Goal: Check status: Check status

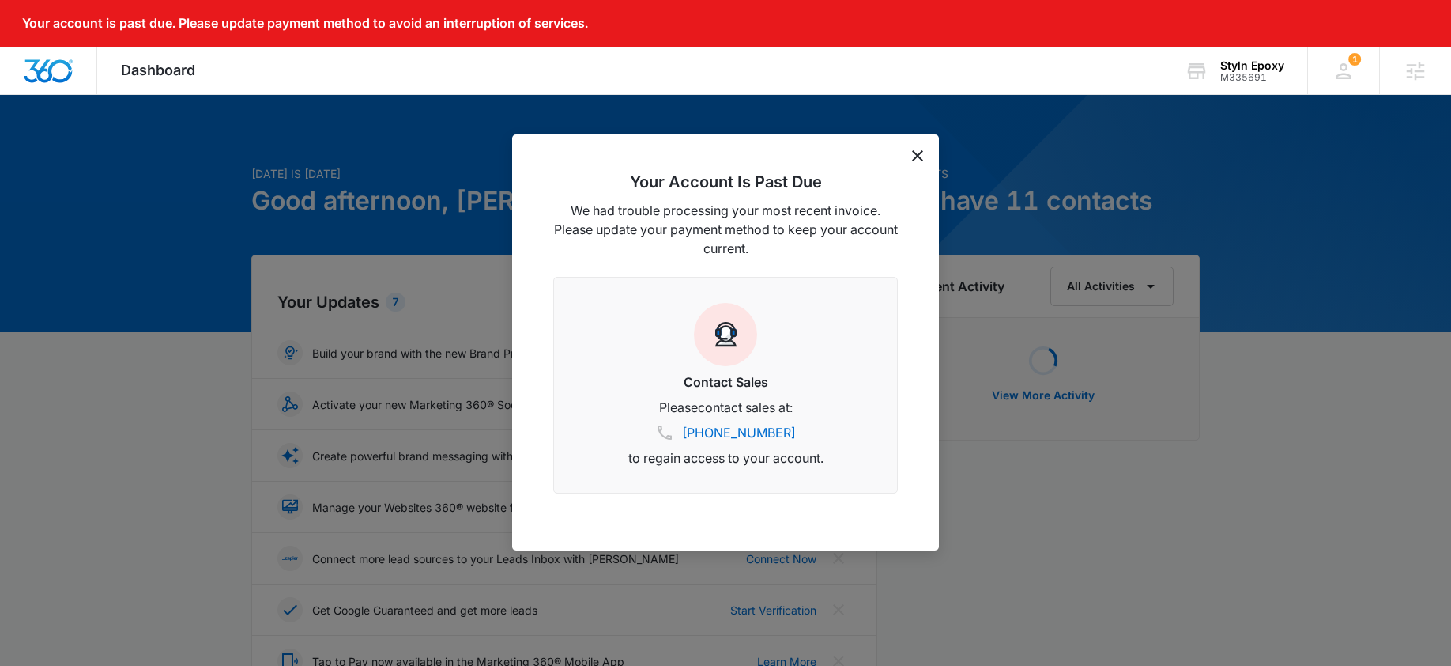
click at [923, 158] on icon "dismiss this dialog" at bounding box center [917, 155] width 11 height 11
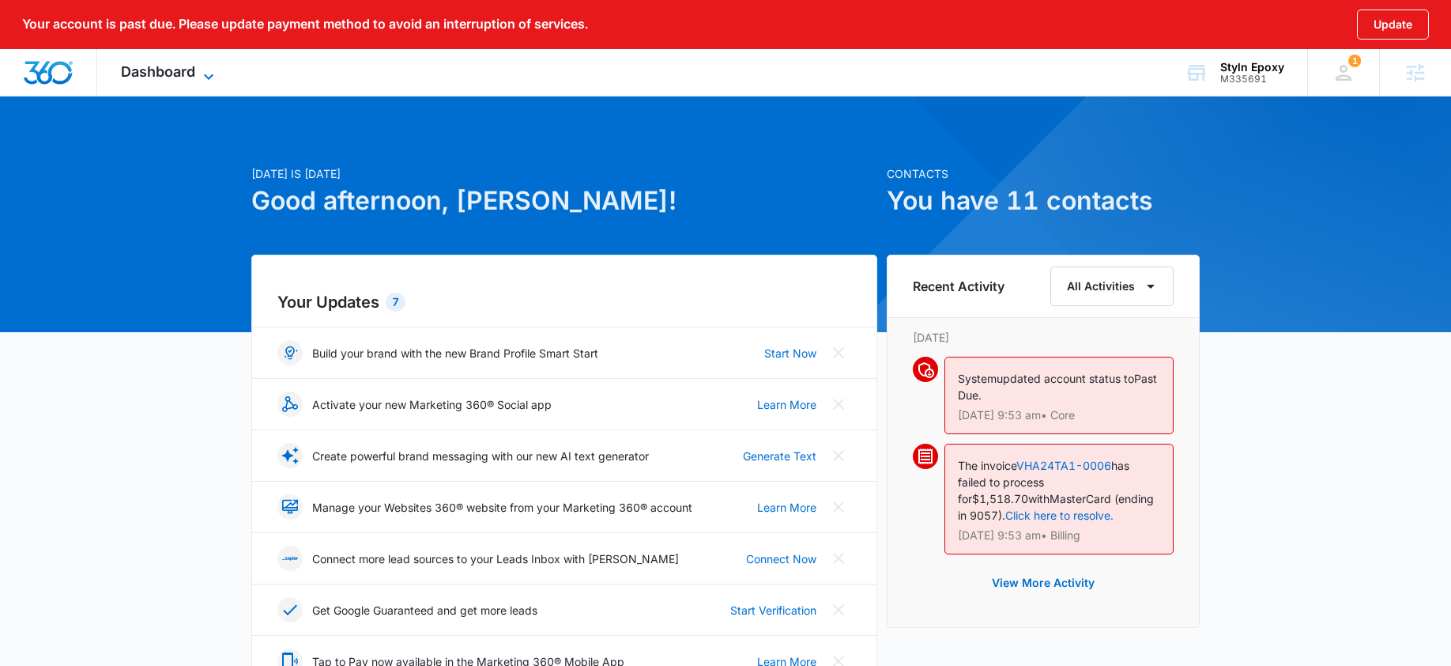
click at [161, 77] on span "Dashboard" at bounding box center [158, 71] width 74 height 17
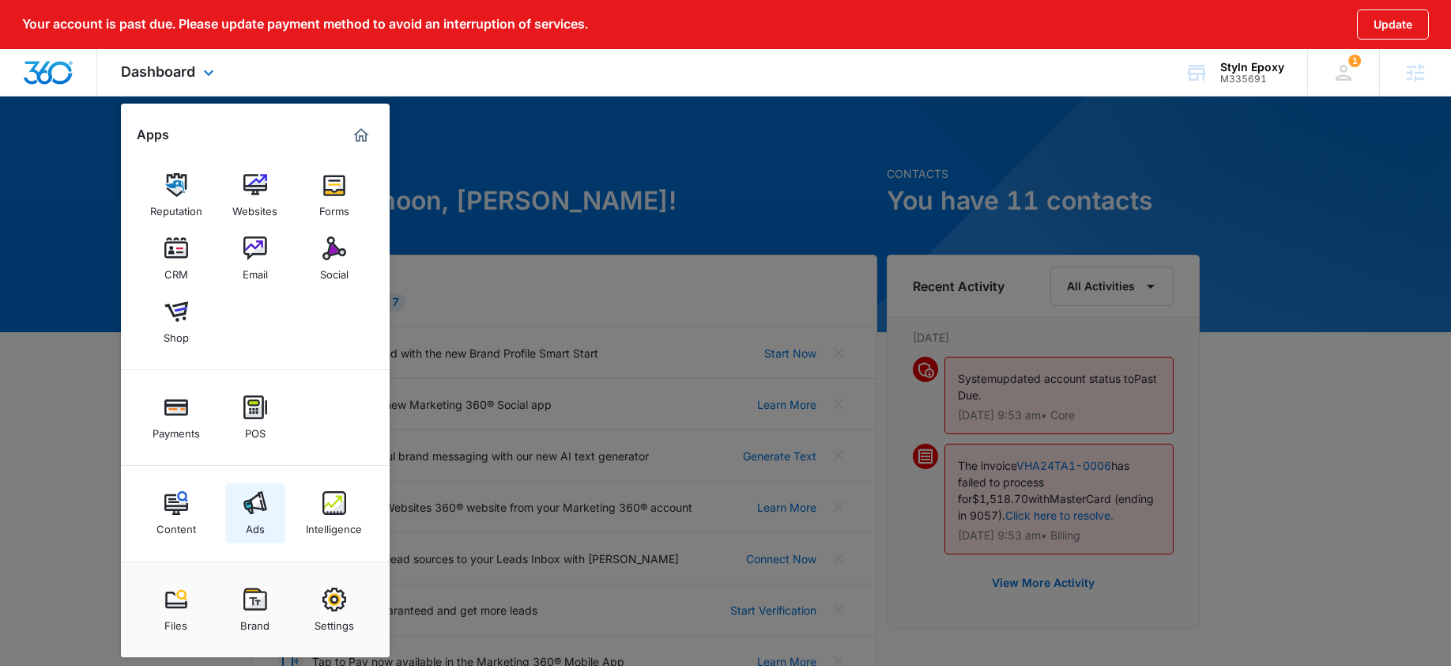
click at [259, 507] on img at bounding box center [255, 503] width 24 height 24
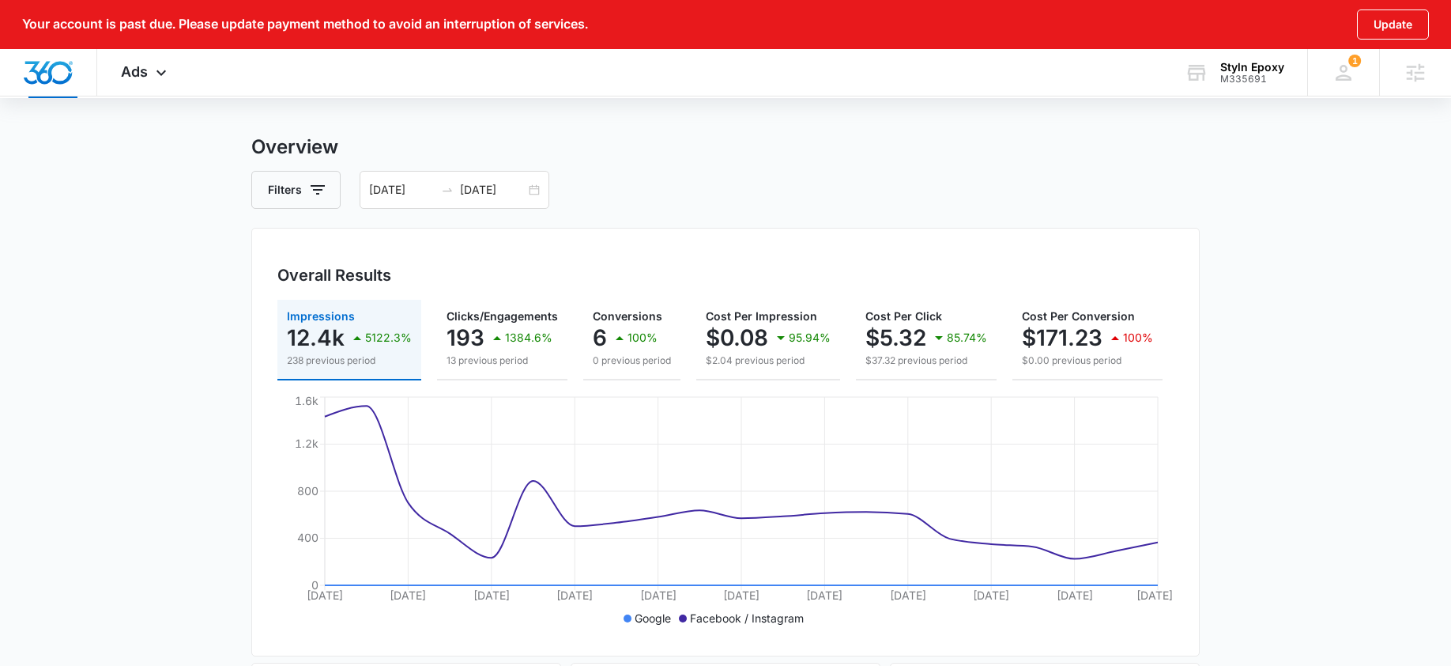
scroll to position [56, 0]
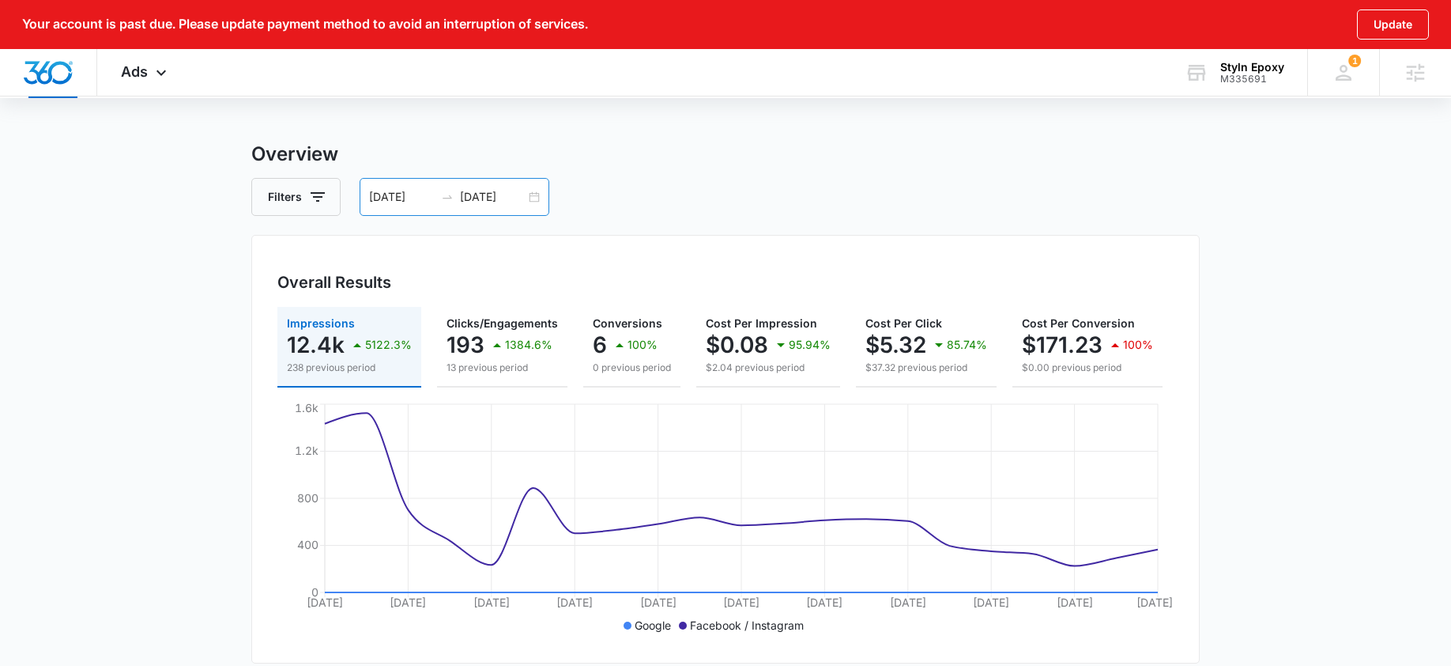
click at [534, 193] on div "09/09/2025 09/29/2025" at bounding box center [455, 197] width 190 height 38
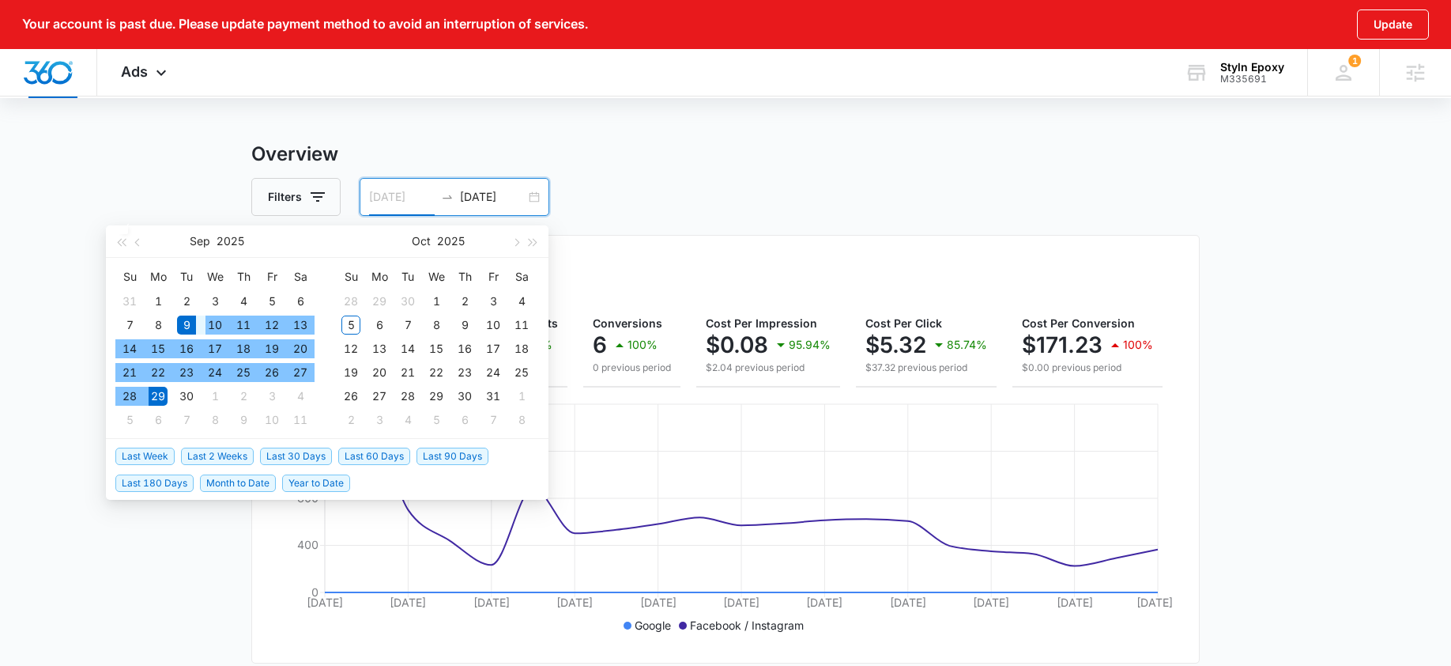
type input "09/09/2025"
click at [187, 326] on div "9" at bounding box center [186, 324] width 19 height 19
type input "10/05/2025"
click at [350, 329] on div "5" at bounding box center [350, 324] width 19 height 19
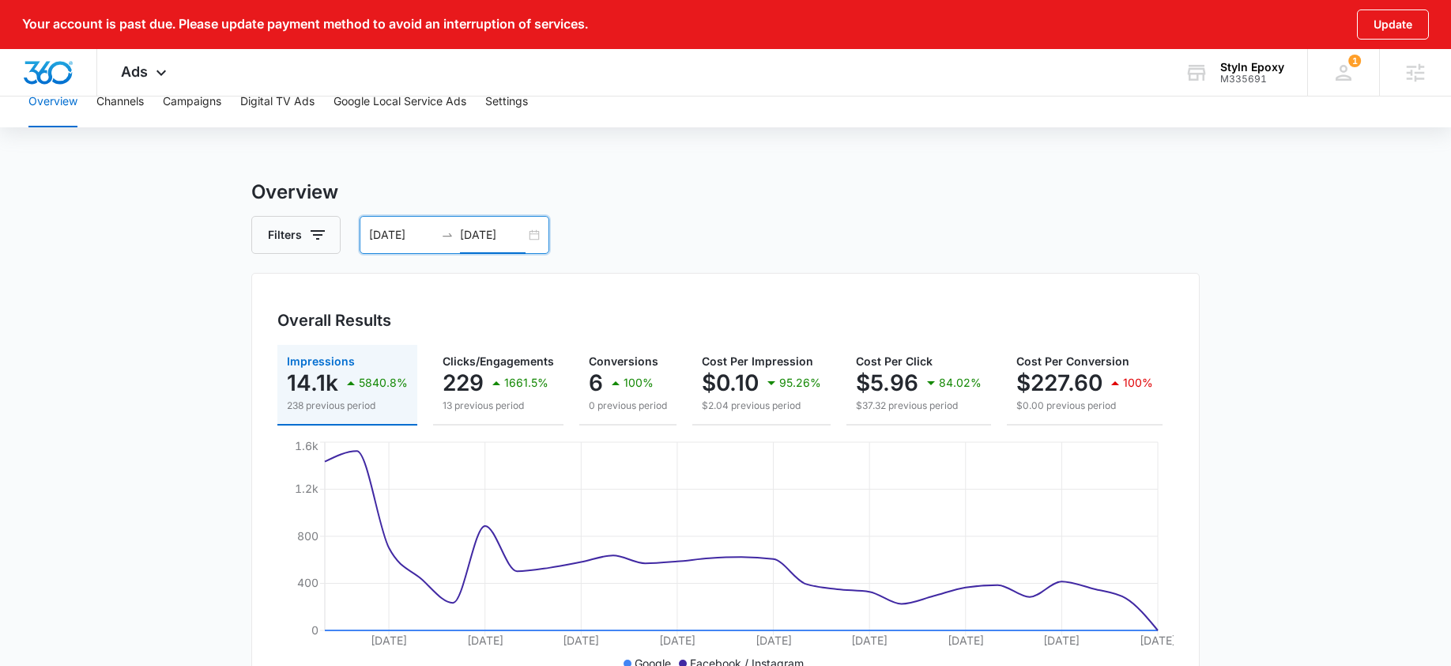
scroll to position [0, 0]
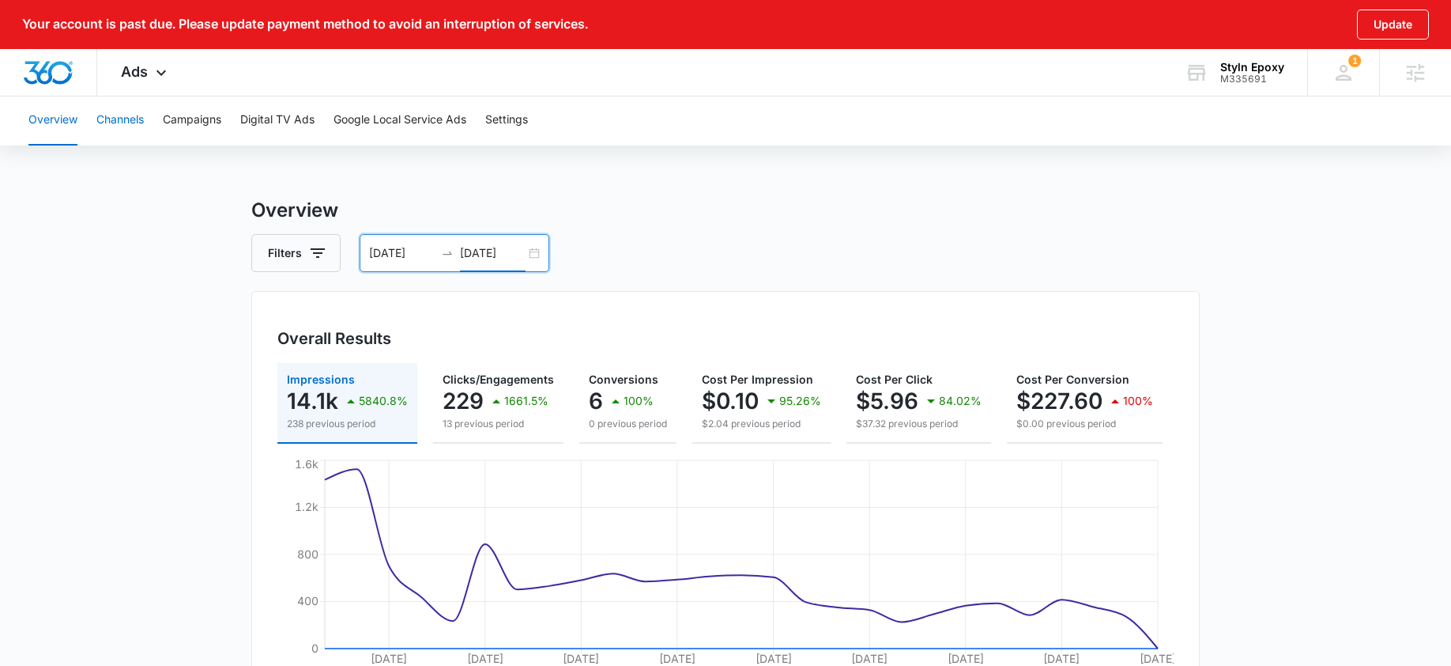
click at [125, 118] on button "Channels" at bounding box center [119, 120] width 47 height 51
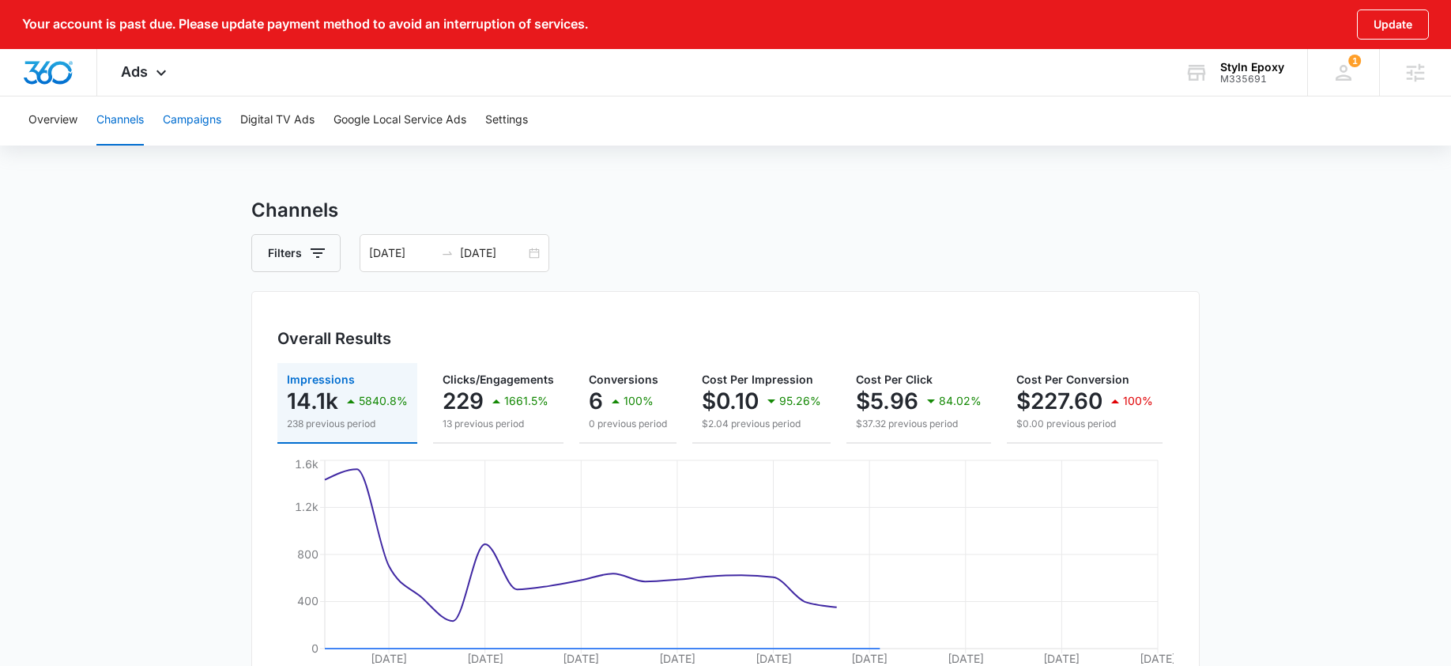
click at [185, 116] on button "Campaigns" at bounding box center [192, 120] width 58 height 51
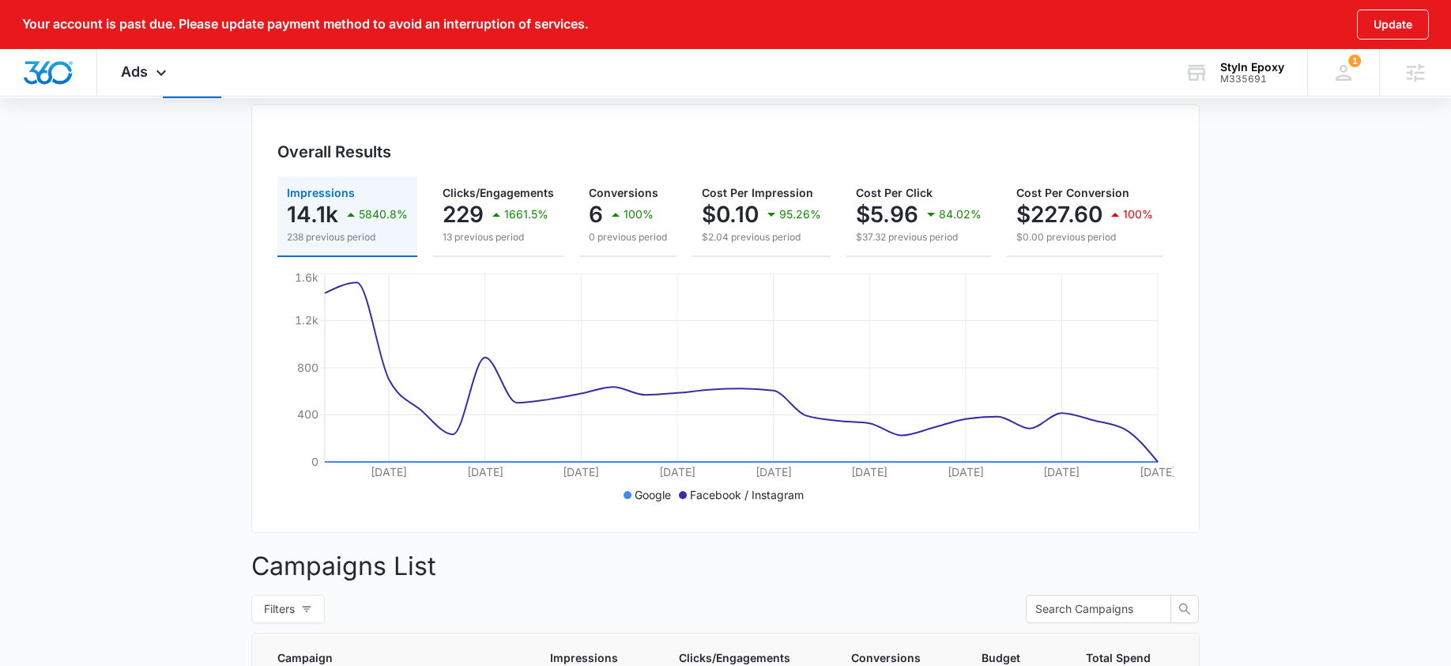
scroll to position [123, 0]
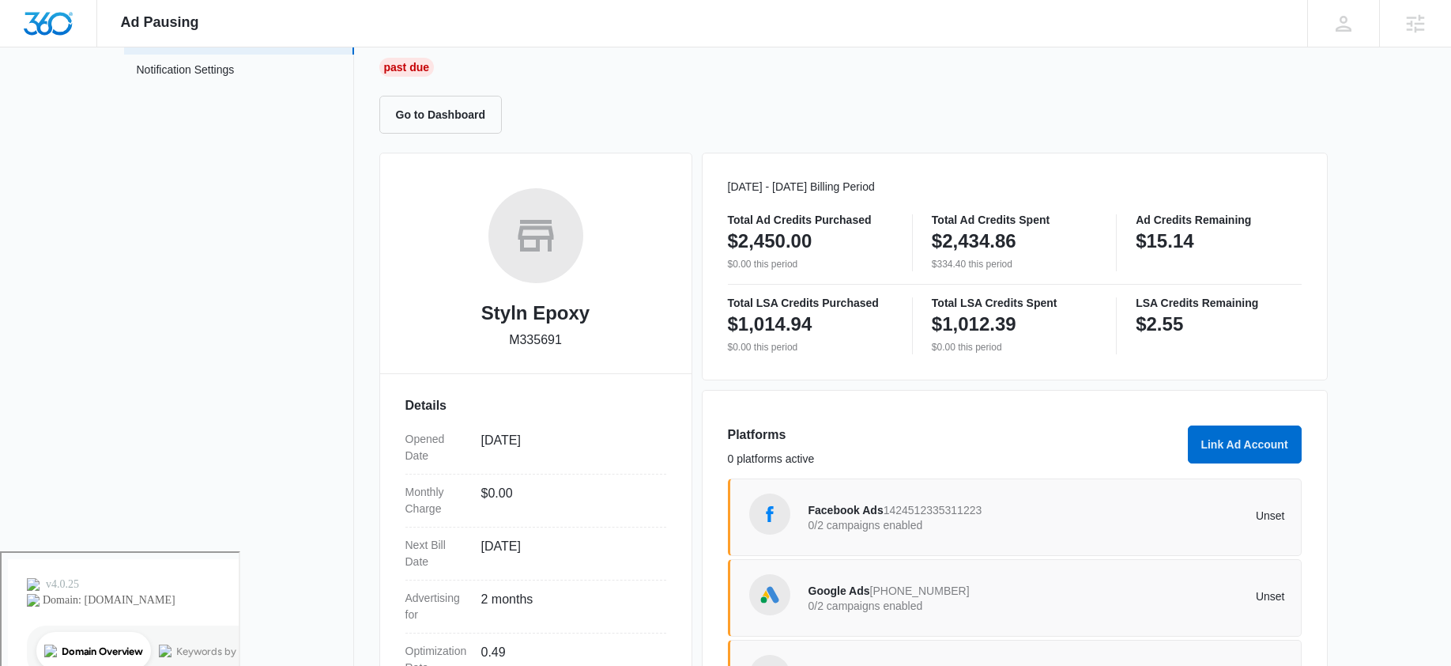
scroll to position [286, 0]
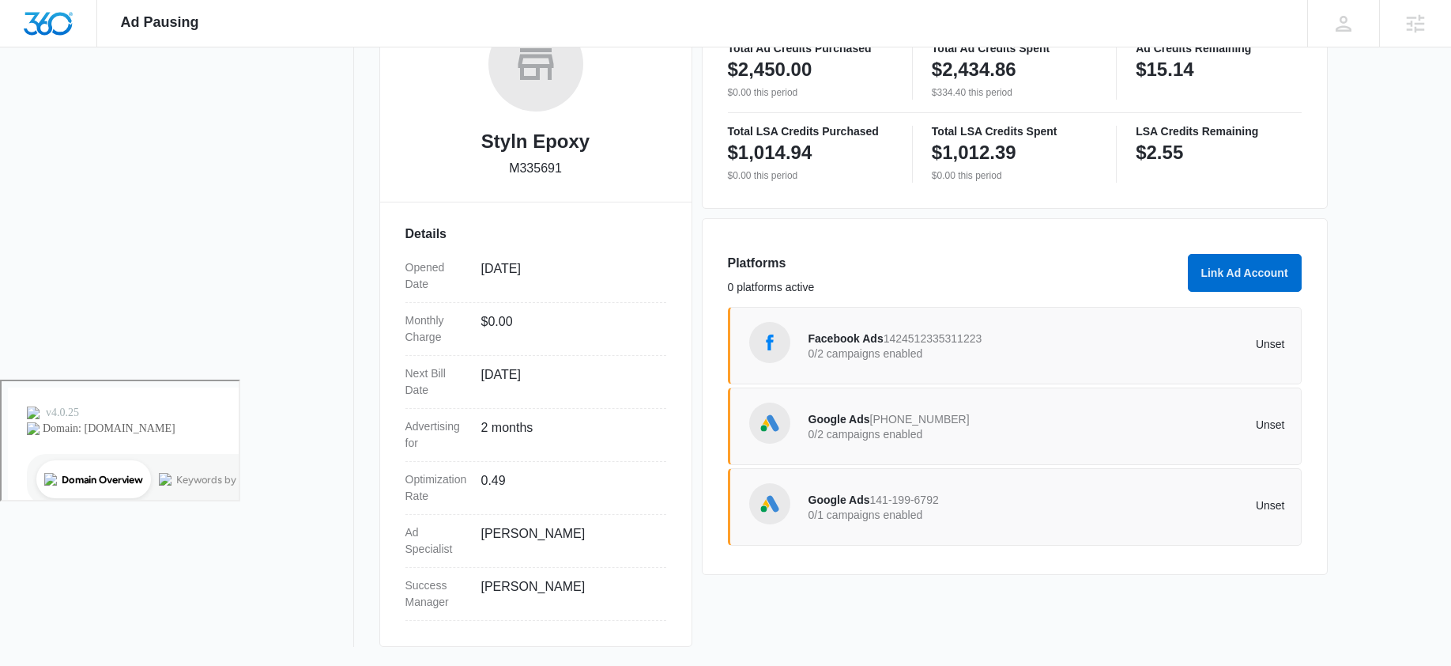
click at [862, 338] on span "Facebook Ads" at bounding box center [846, 338] width 75 height 13
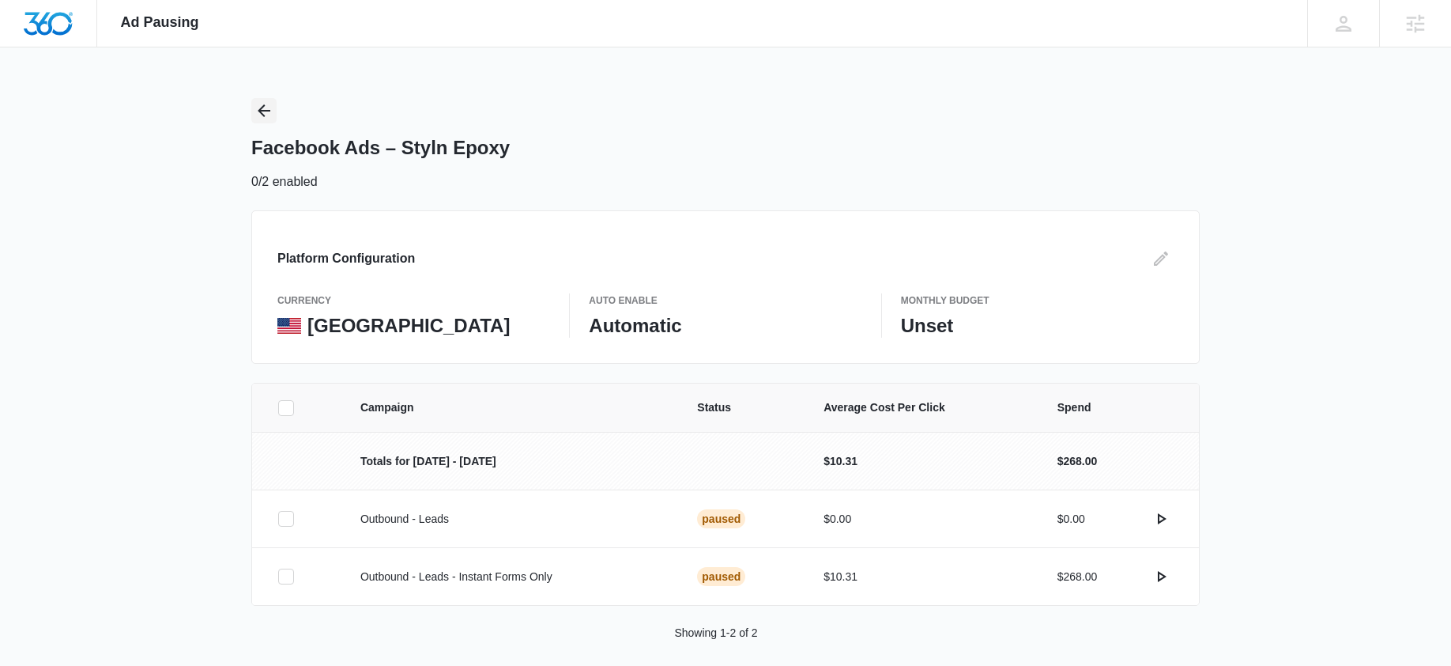
click at [260, 113] on icon "Back" at bounding box center [264, 110] width 19 height 19
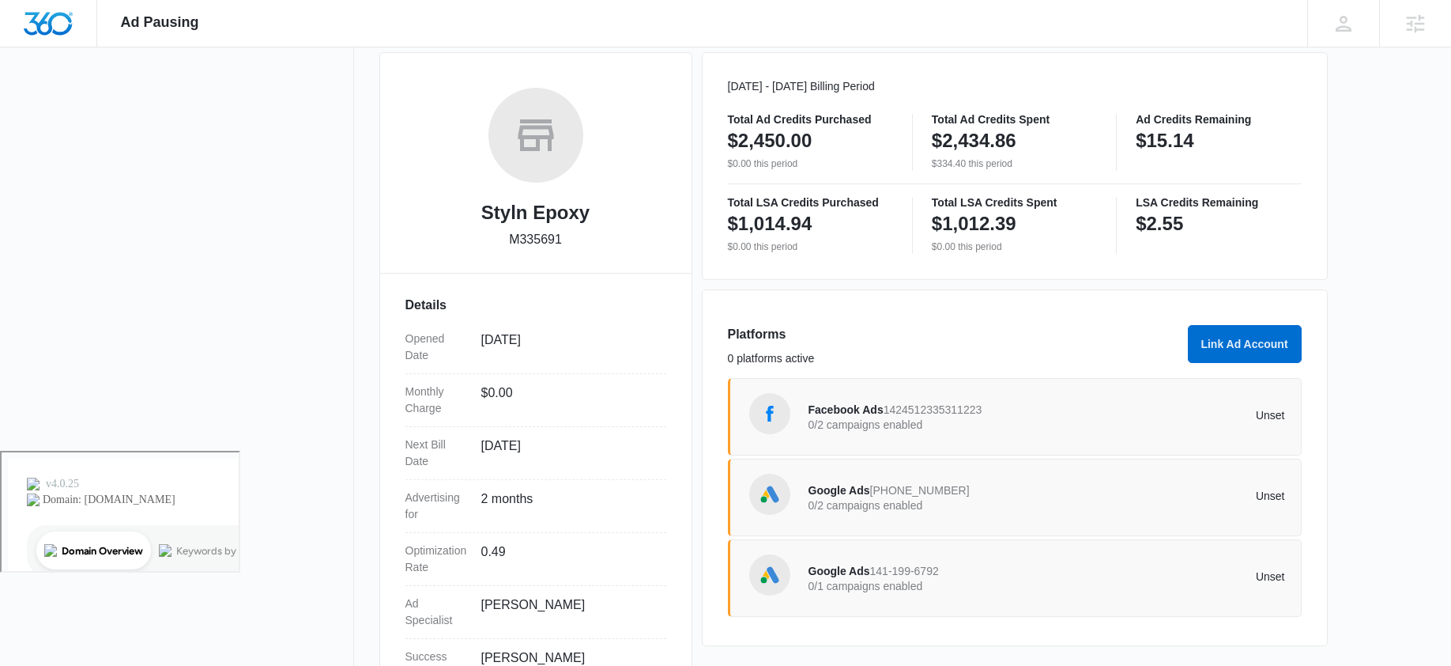
scroll to position [252, 0]
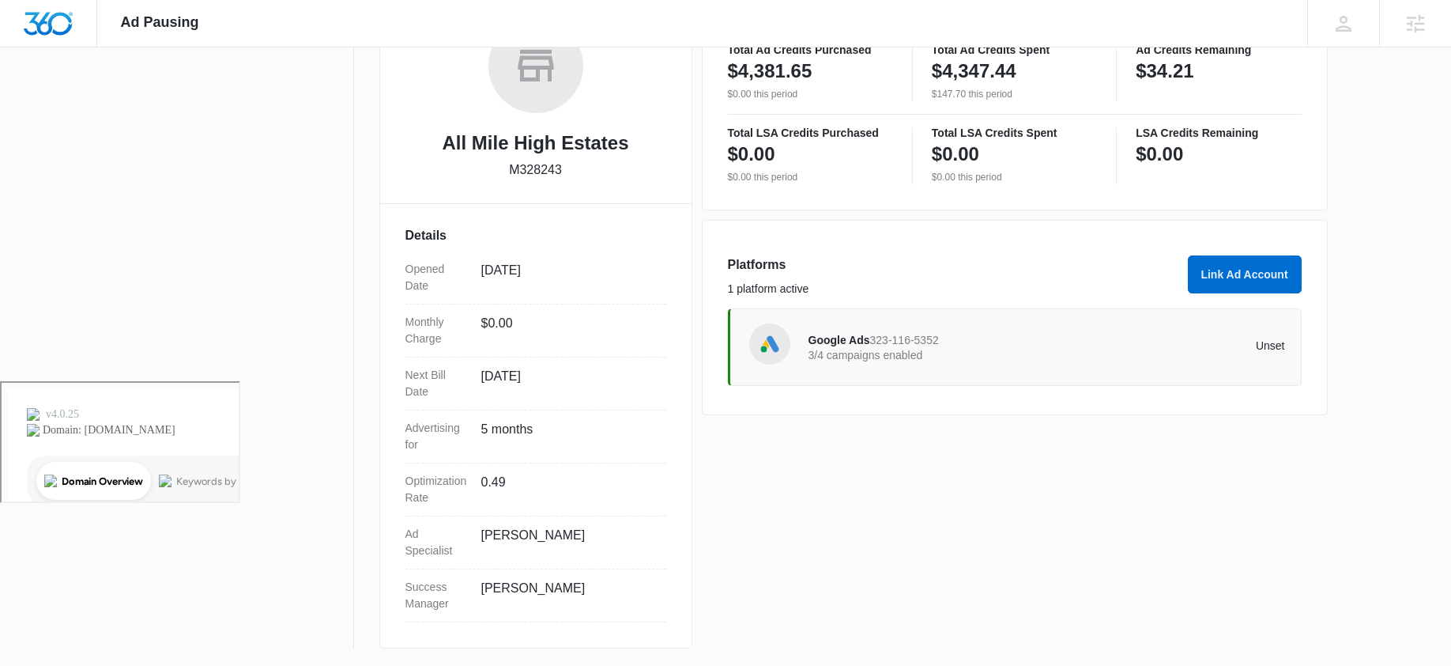
scroll to position [286, 0]
click at [843, 336] on span "Google Ads" at bounding box center [840, 338] width 62 height 13
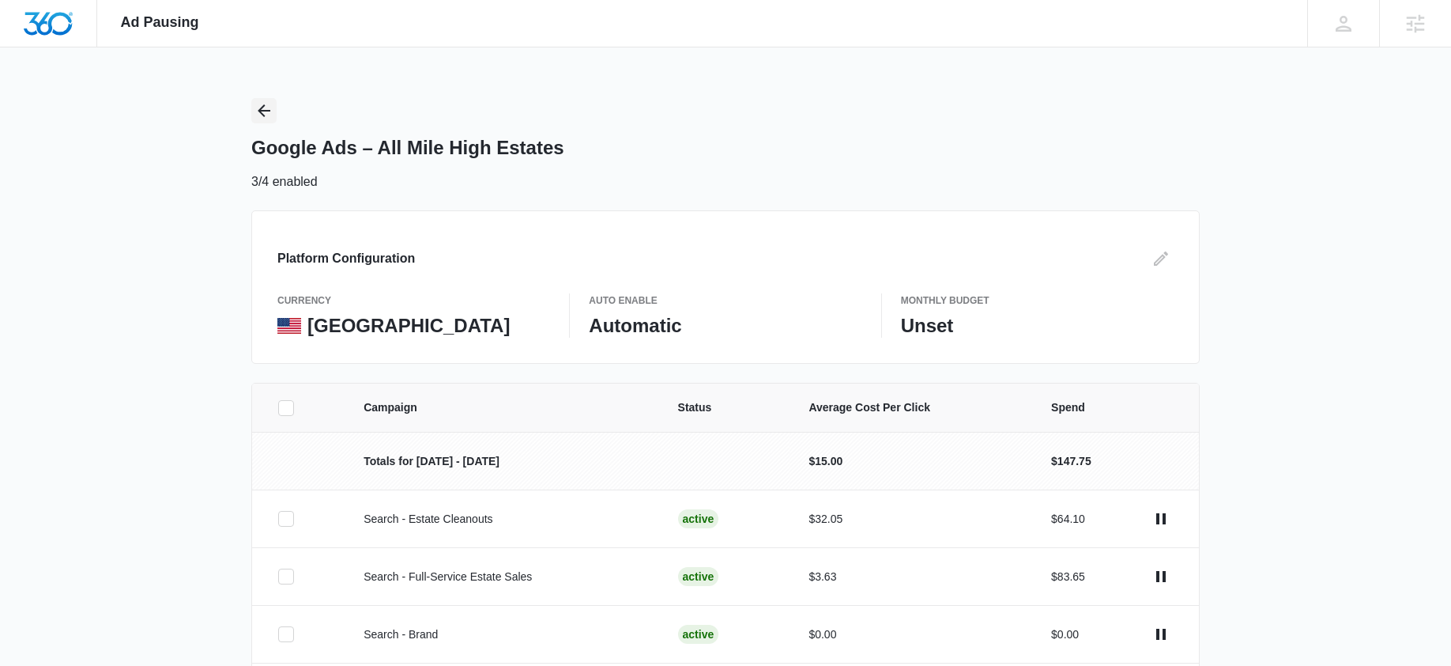
click at [258, 103] on icon "Back" at bounding box center [264, 110] width 19 height 19
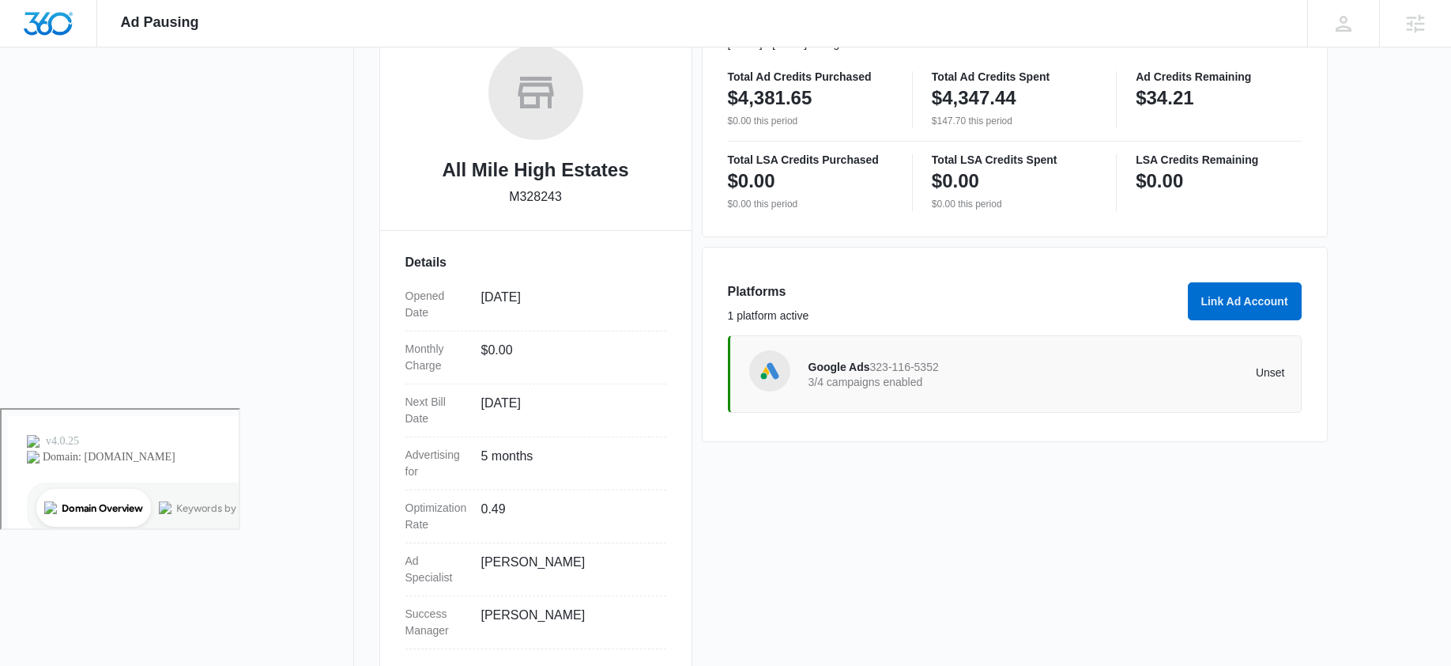
scroll to position [262, 0]
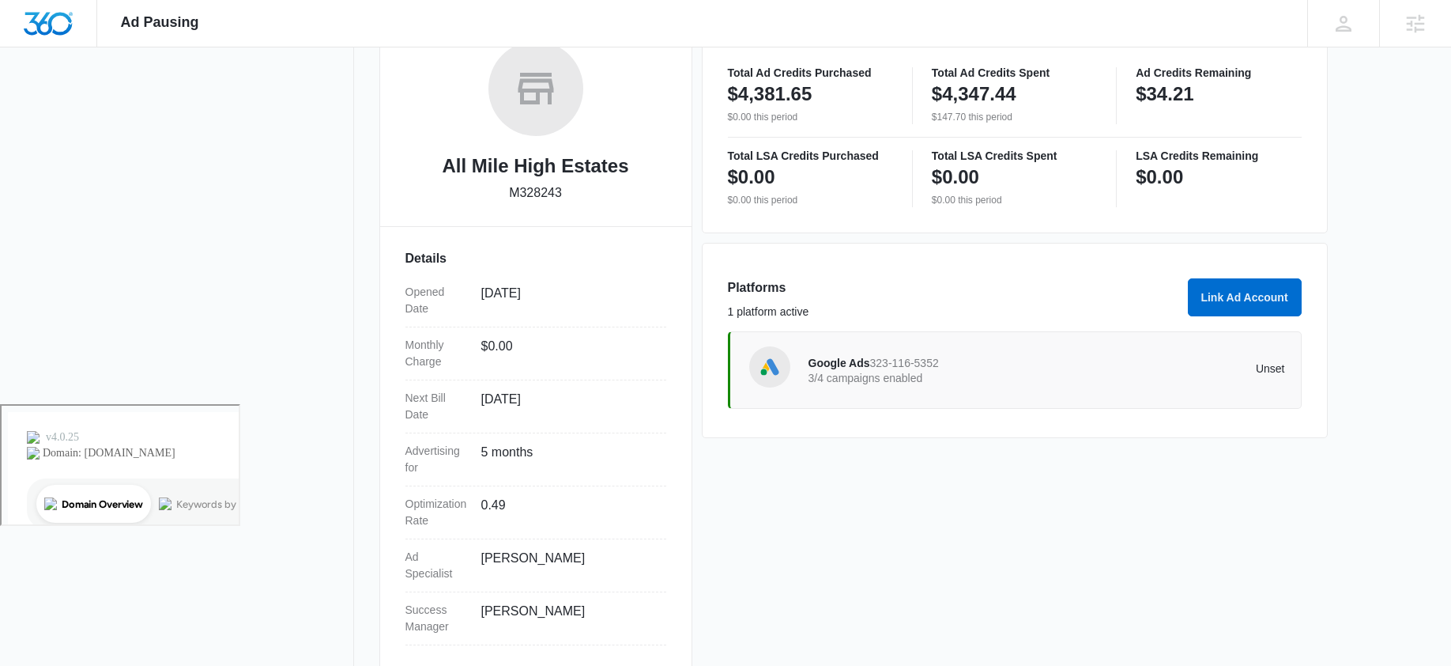
click at [855, 362] on span "Google Ads" at bounding box center [840, 363] width 62 height 13
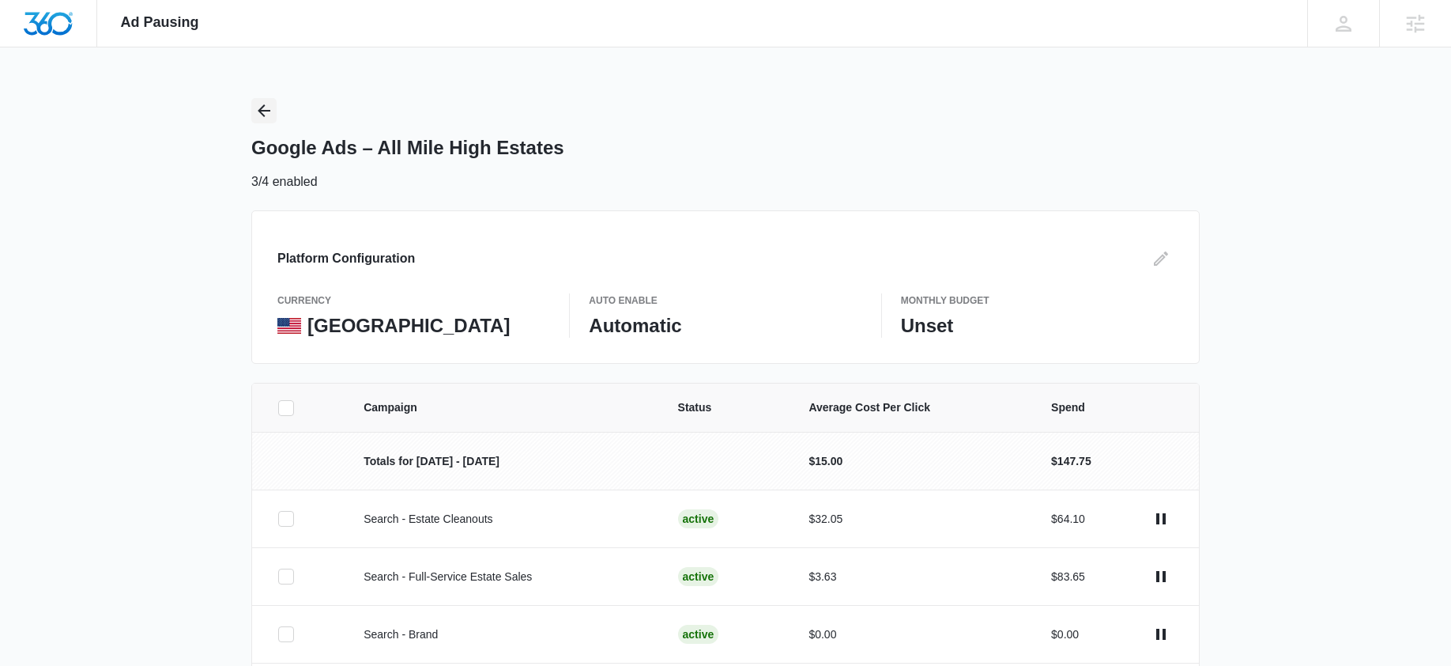
click at [270, 115] on icon "Back" at bounding box center [264, 110] width 19 height 19
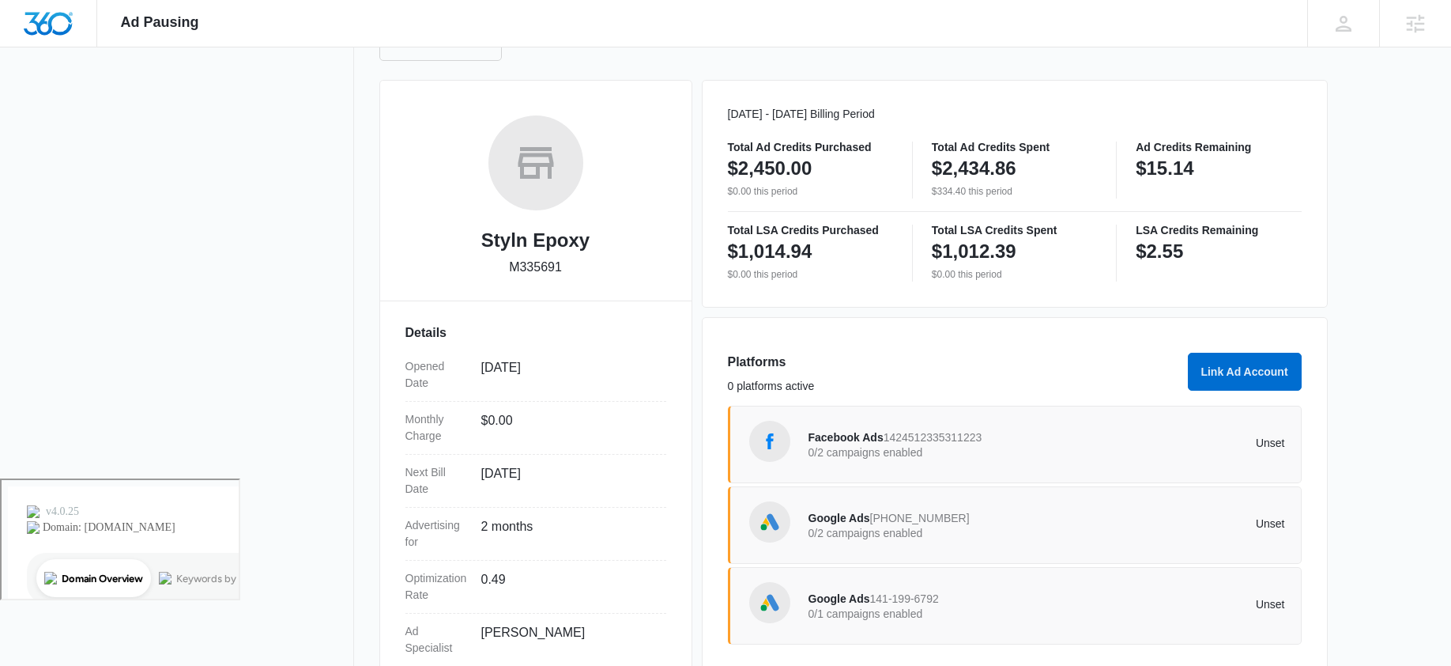
scroll to position [191, 0]
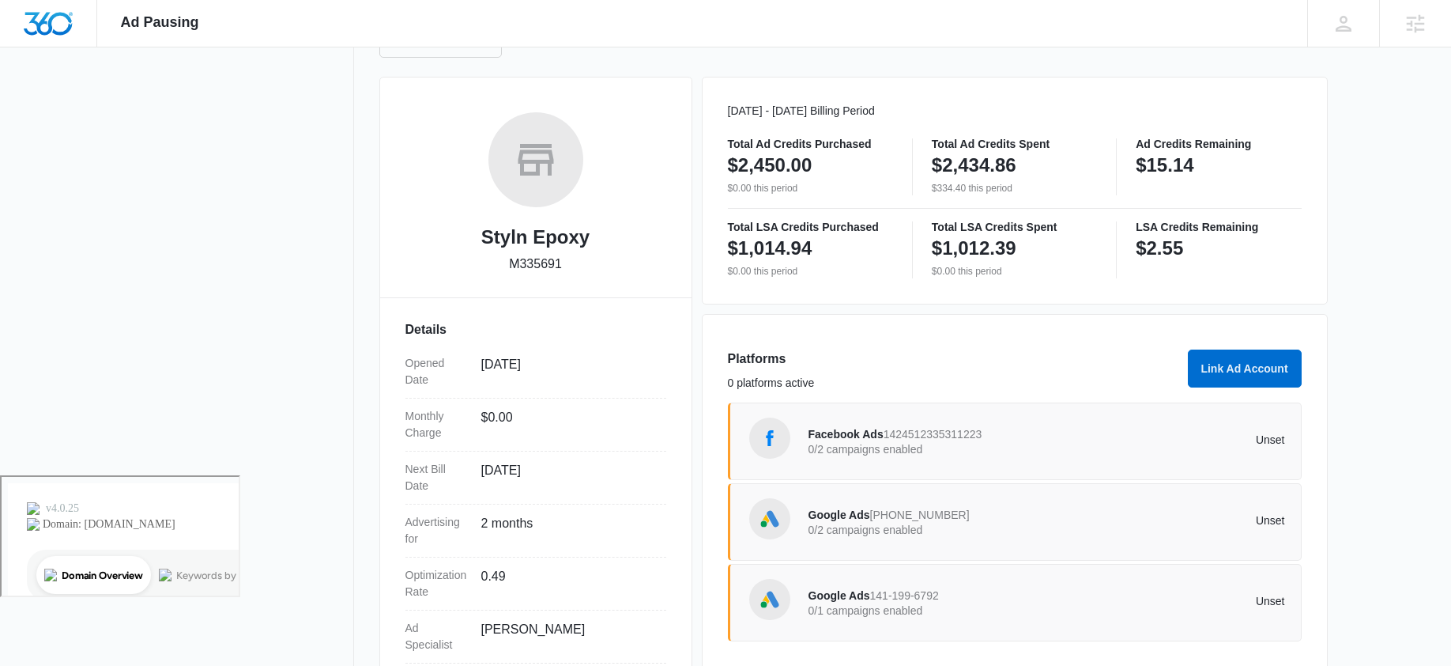
click at [849, 429] on span "Facebook Ads" at bounding box center [846, 434] width 75 height 13
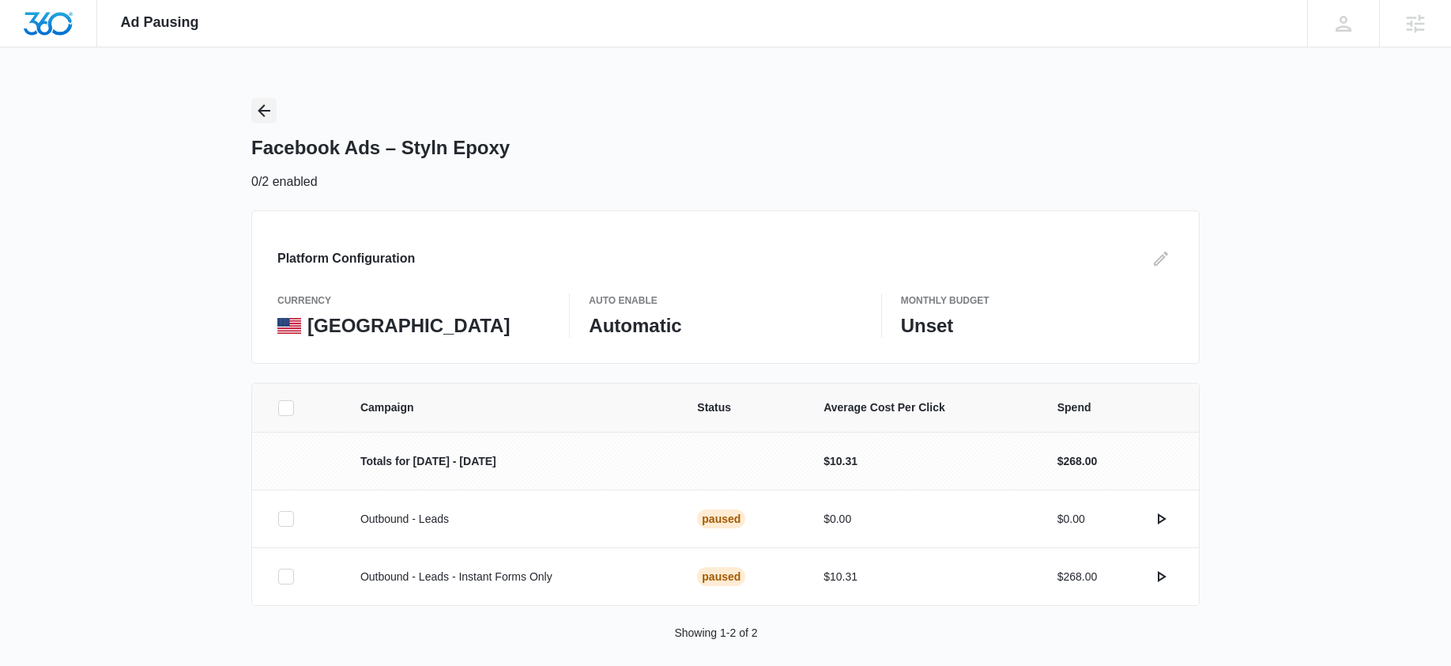
click at [267, 109] on icon "Back" at bounding box center [264, 110] width 19 height 19
